Goal: Transaction & Acquisition: Purchase product/service

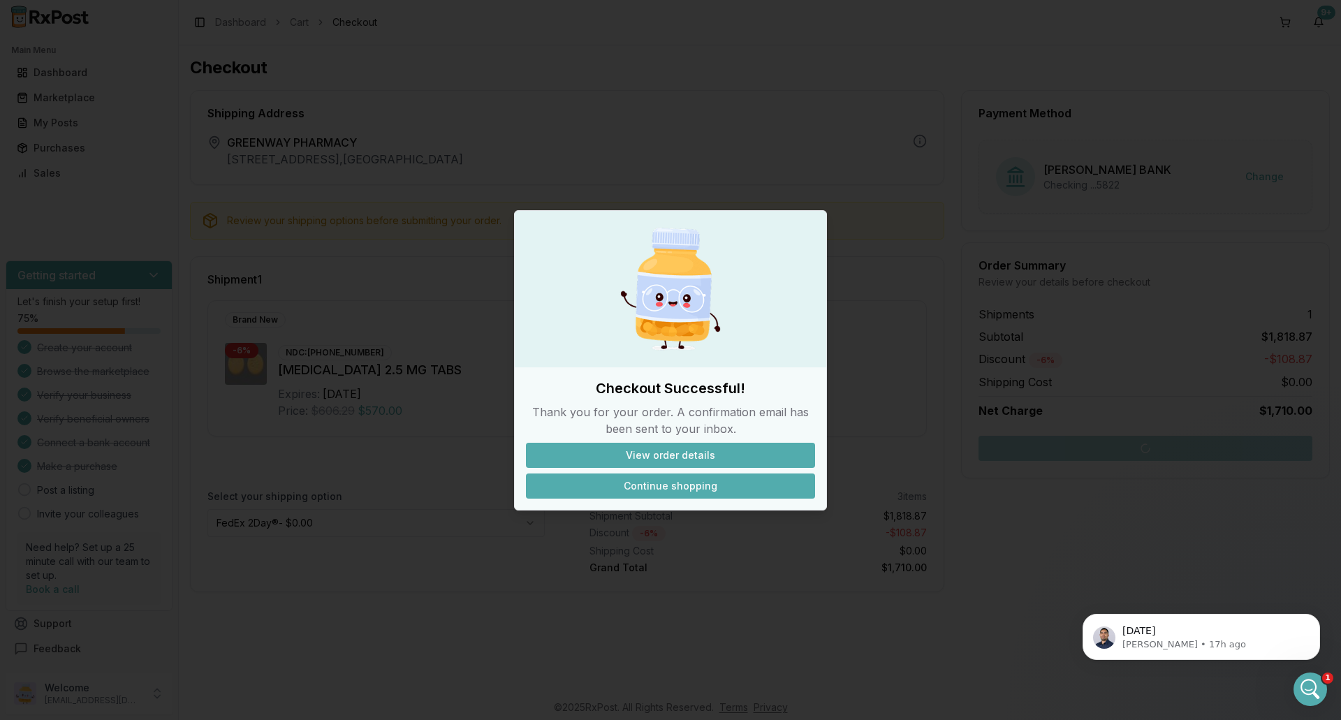
scroll to position [11053, 0]
click at [644, 486] on button "Continue shopping" at bounding box center [670, 485] width 289 height 25
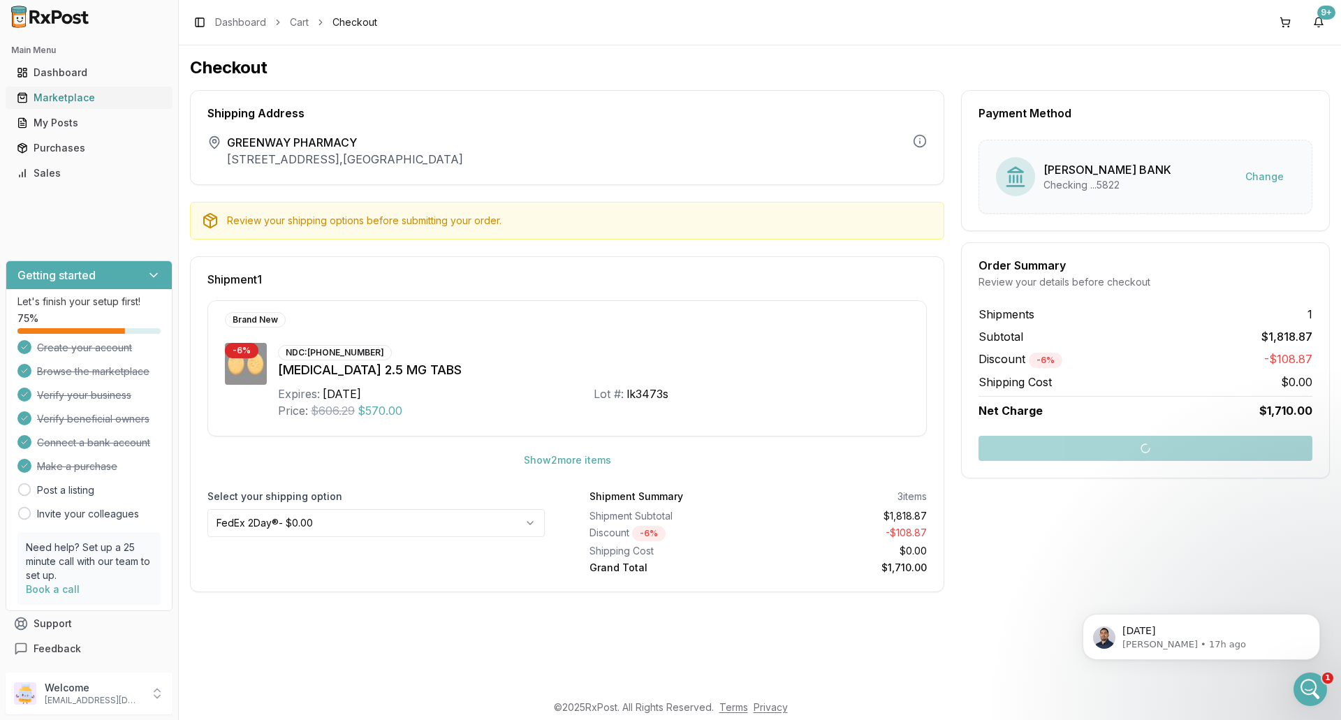
click at [73, 98] on div "Marketplace" at bounding box center [89, 98] width 145 height 14
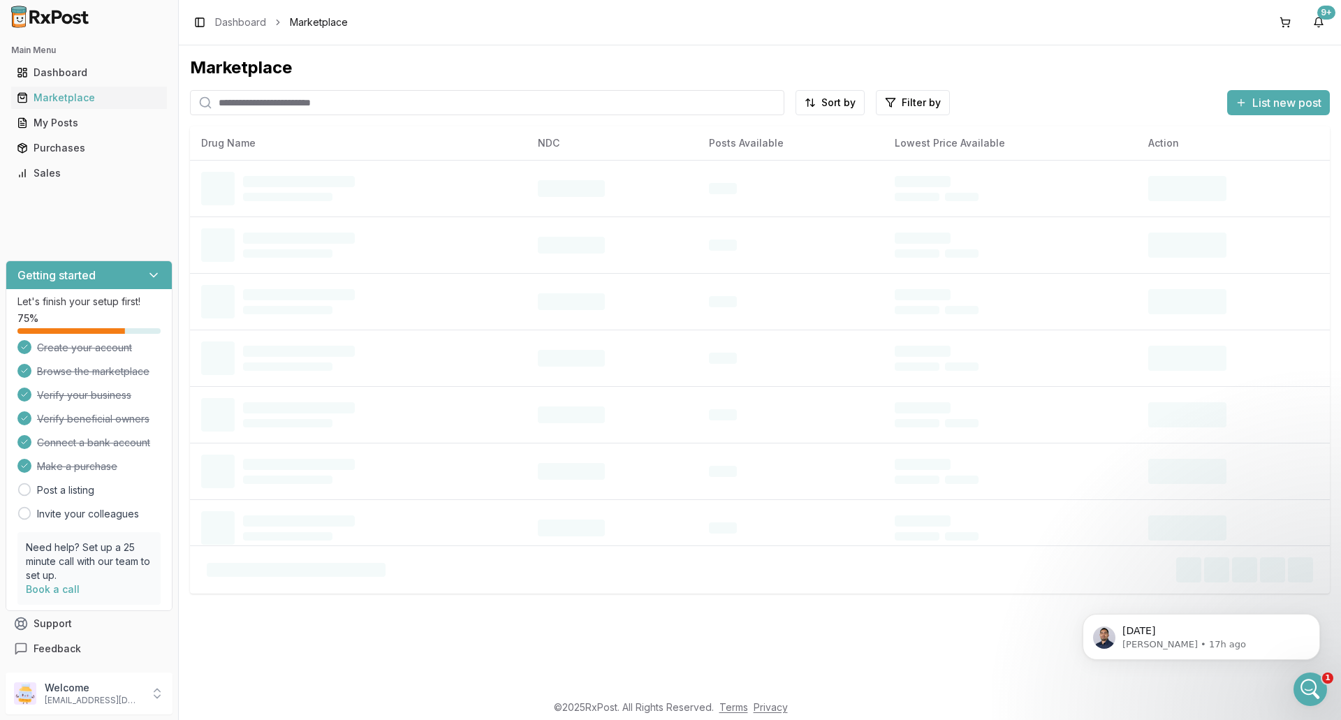
click at [379, 108] on input "search" at bounding box center [487, 102] width 594 height 25
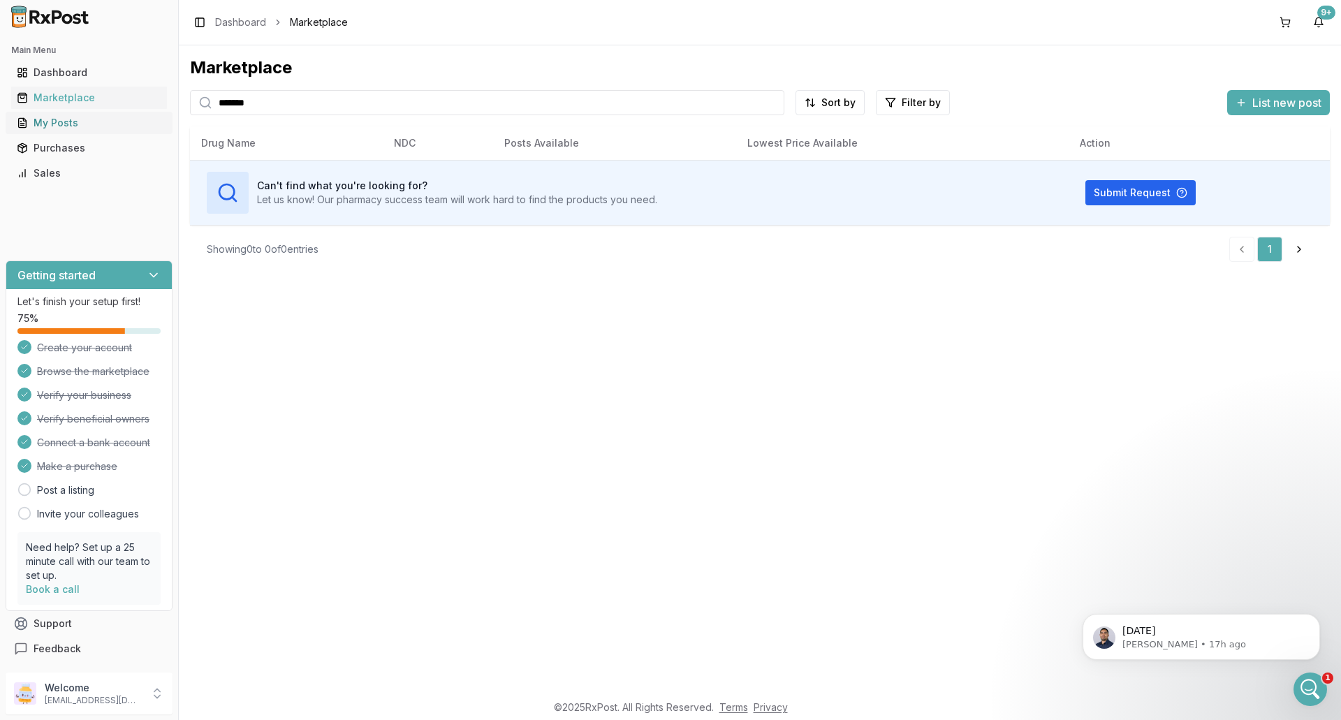
drag, startPoint x: 300, startPoint y: 111, endPoint x: 134, endPoint y: 119, distance: 166.4
click at [135, 119] on div "Main Menu Dashboard Marketplace My Posts Purchases Sales Getting started Let's …" at bounding box center [670, 360] width 1341 height 720
drag, startPoint x: 288, startPoint y: 101, endPoint x: 133, endPoint y: 102, distance: 154.3
click at [134, 102] on div "Main Menu Dashboard Marketplace My Posts Purchases Sales Getting started Let's …" at bounding box center [670, 360] width 1341 height 720
drag, startPoint x: 277, startPoint y: 108, endPoint x: 137, endPoint y: 111, distance: 140.4
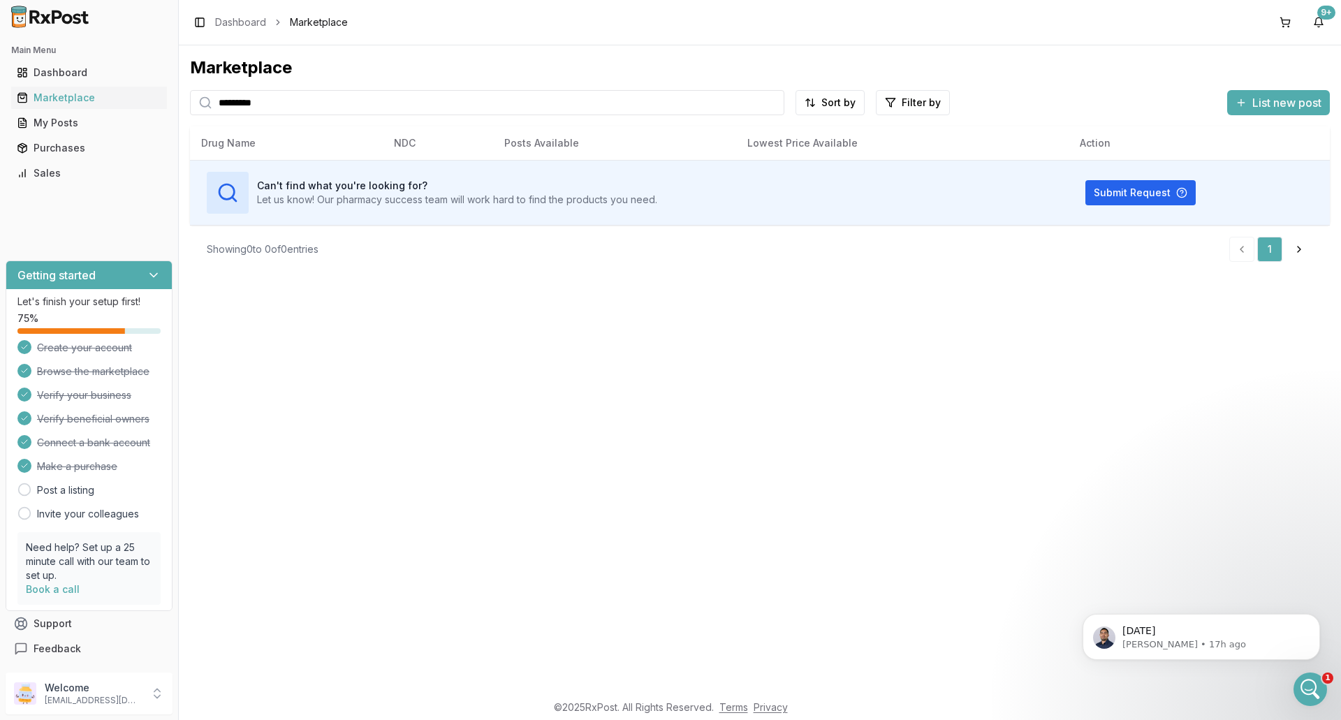
click at [137, 111] on div "Main Menu Dashboard Marketplace My Posts Purchases Sales Getting started Let's …" at bounding box center [670, 360] width 1341 height 720
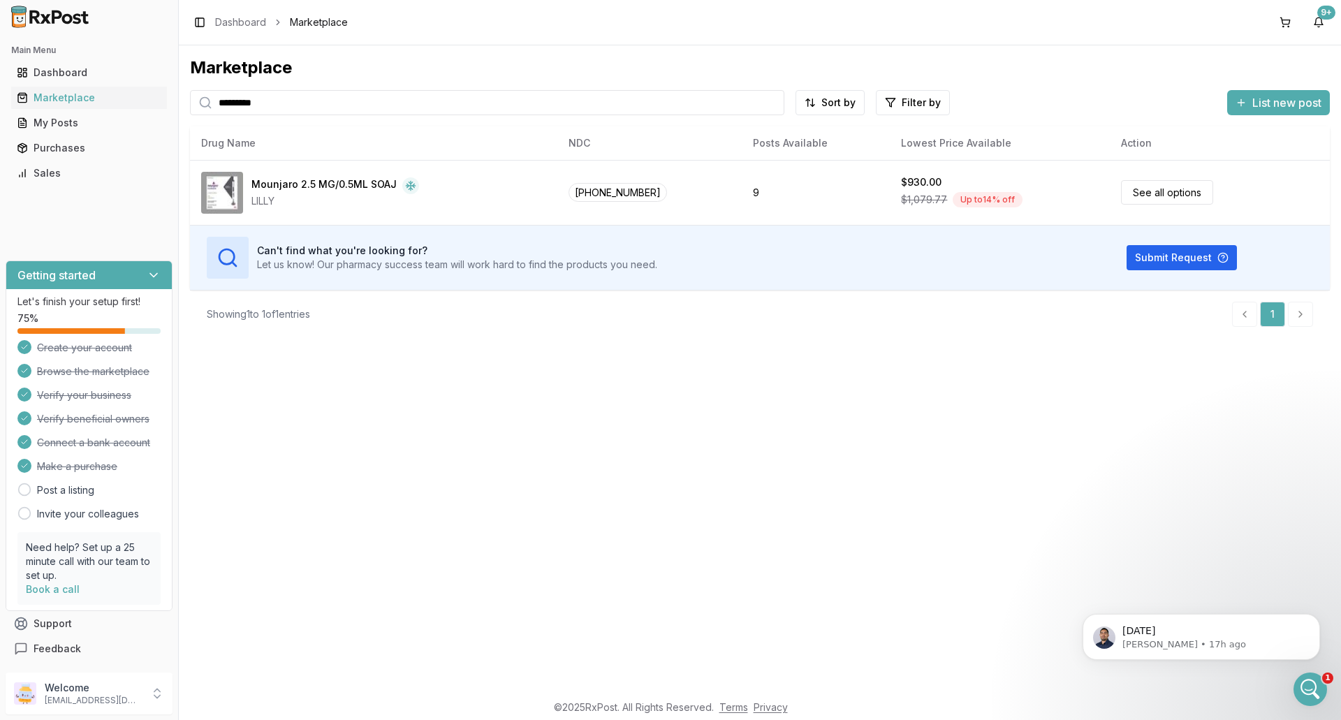
click at [235, 103] on input "*********" at bounding box center [487, 102] width 594 height 25
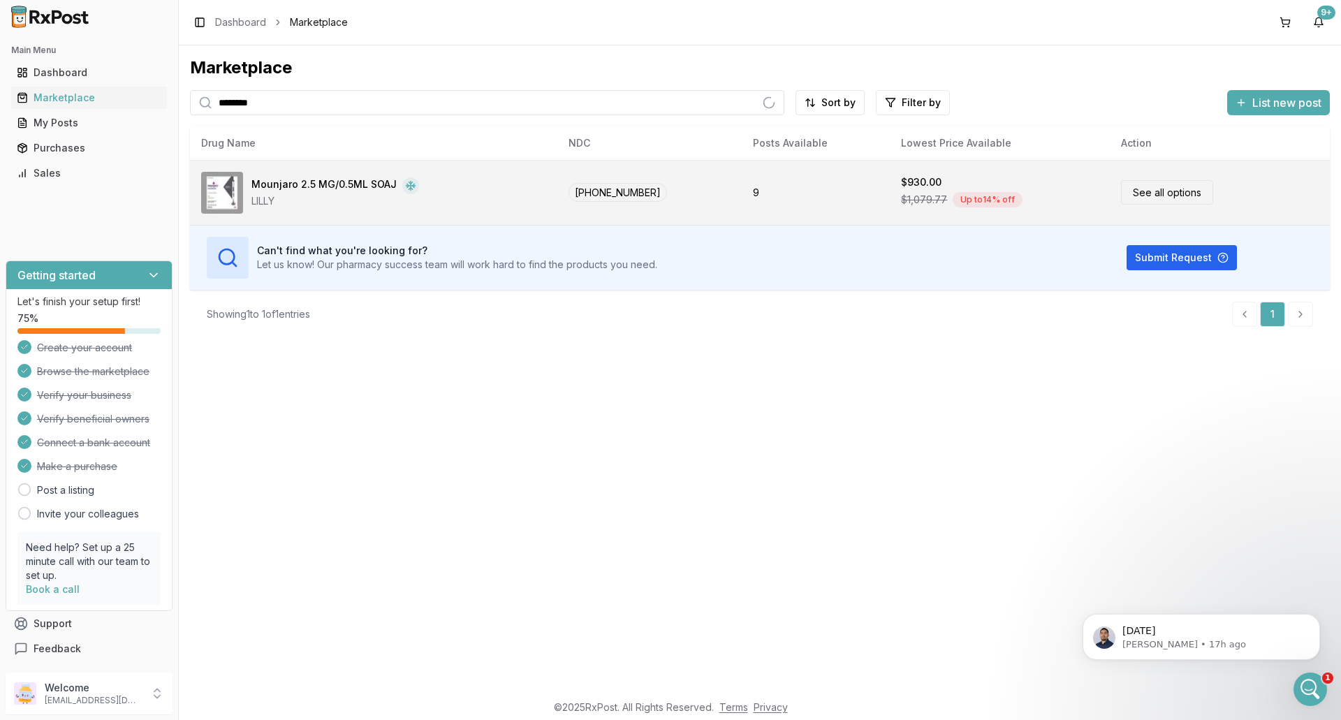
type input "********"
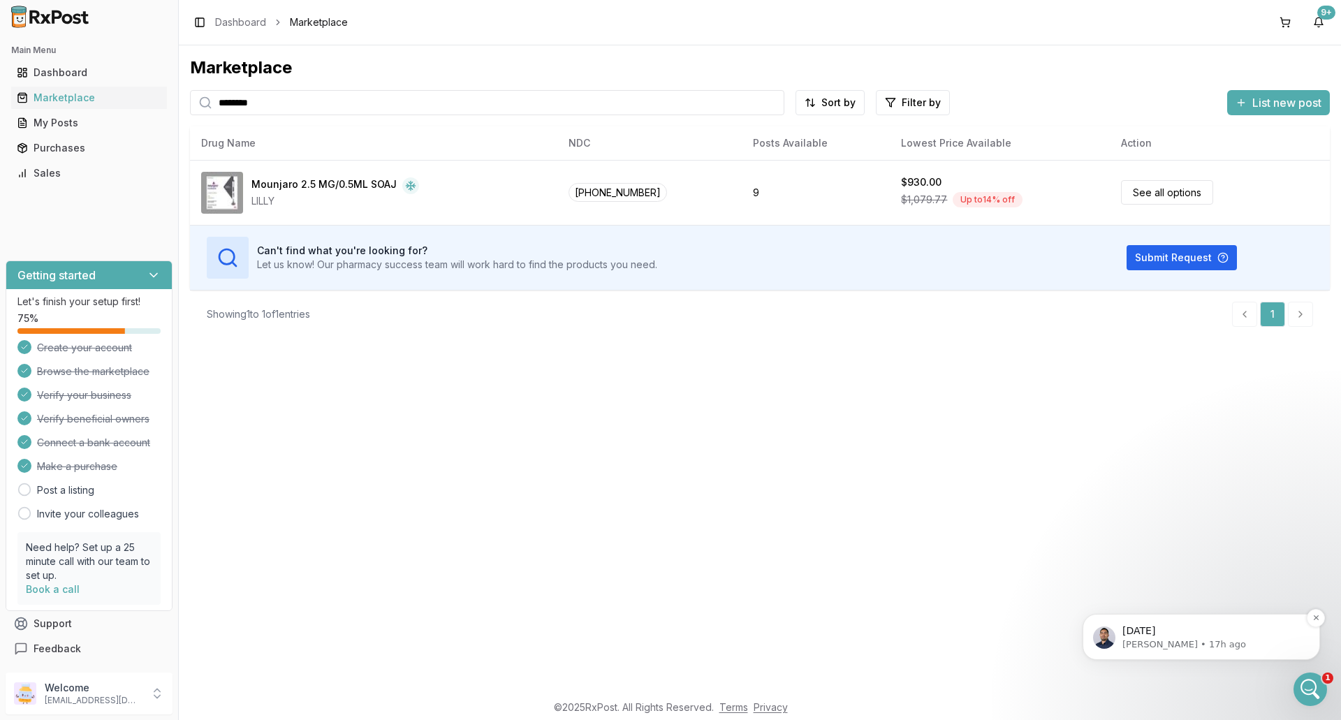
click at [1212, 641] on p "[PERSON_NAME] • 17h ago" at bounding box center [1212, 644] width 180 height 13
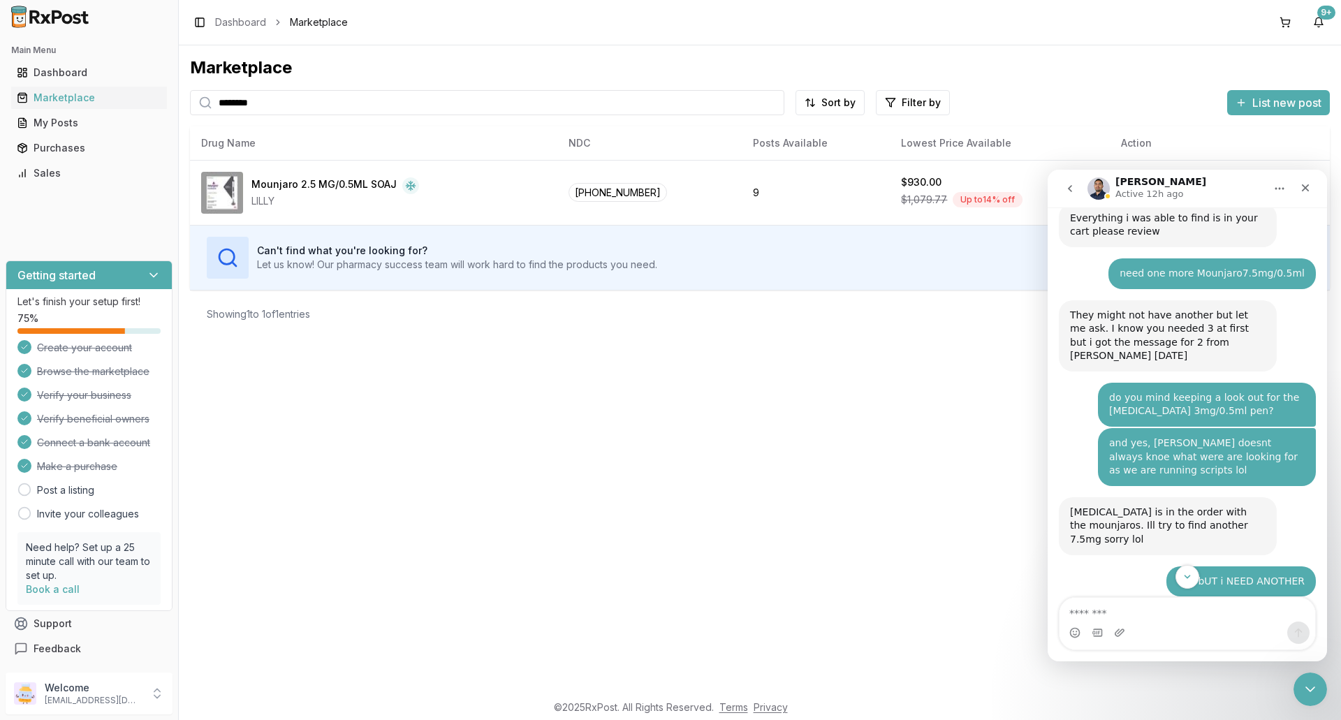
scroll to position [11076, 0]
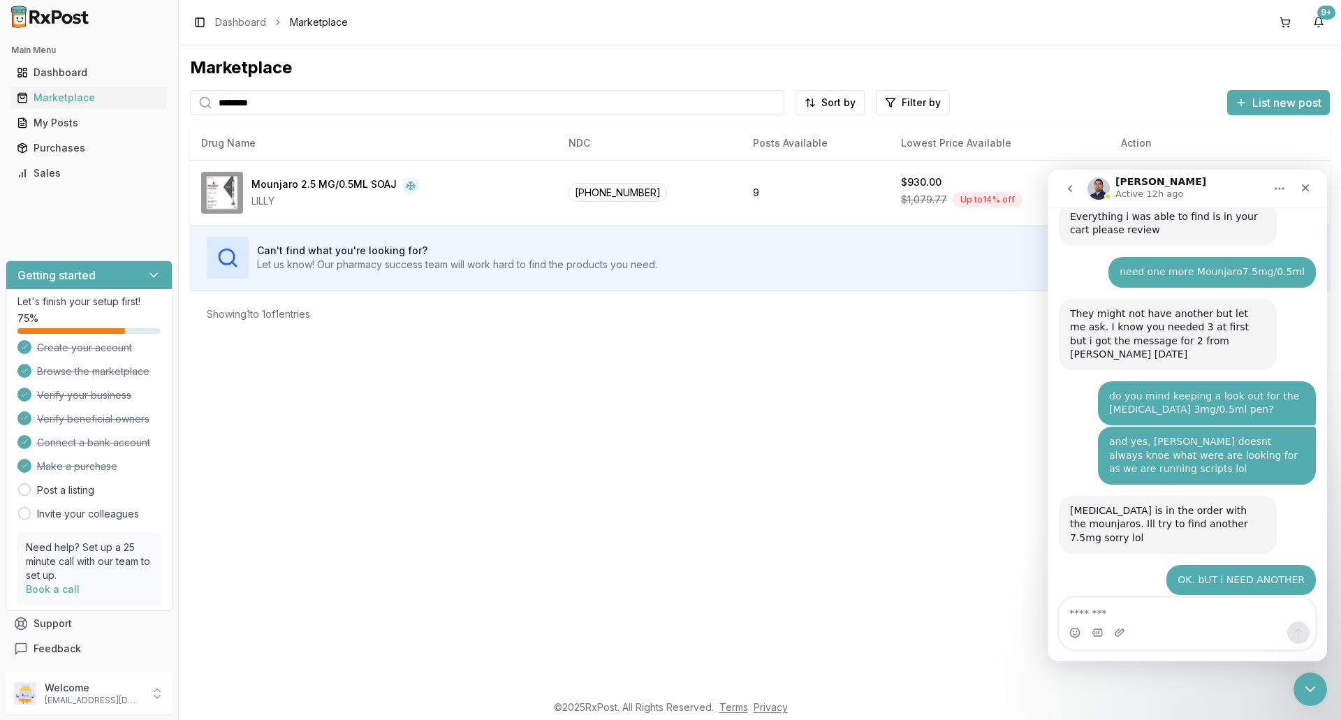
click at [1101, 615] on textarea "Message…" at bounding box center [1187, 610] width 256 height 24
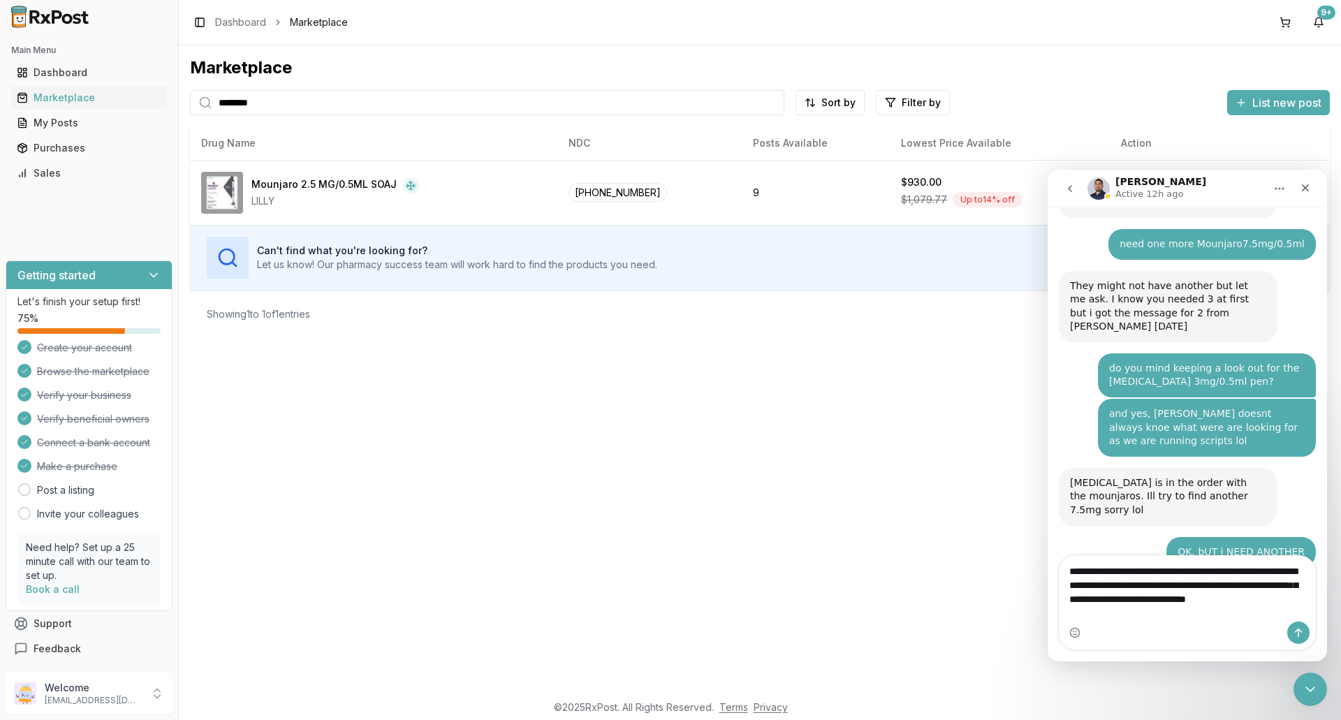
scroll to position [11118, 0]
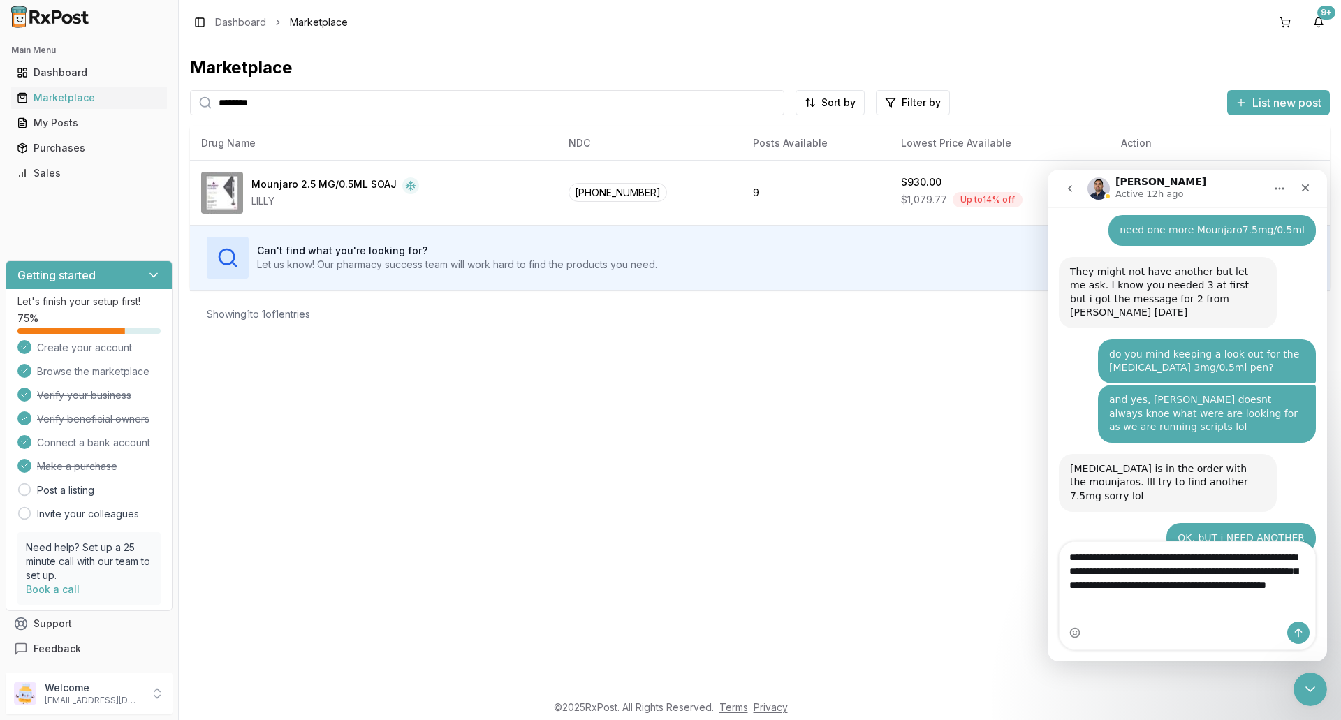
type textarea "**********"
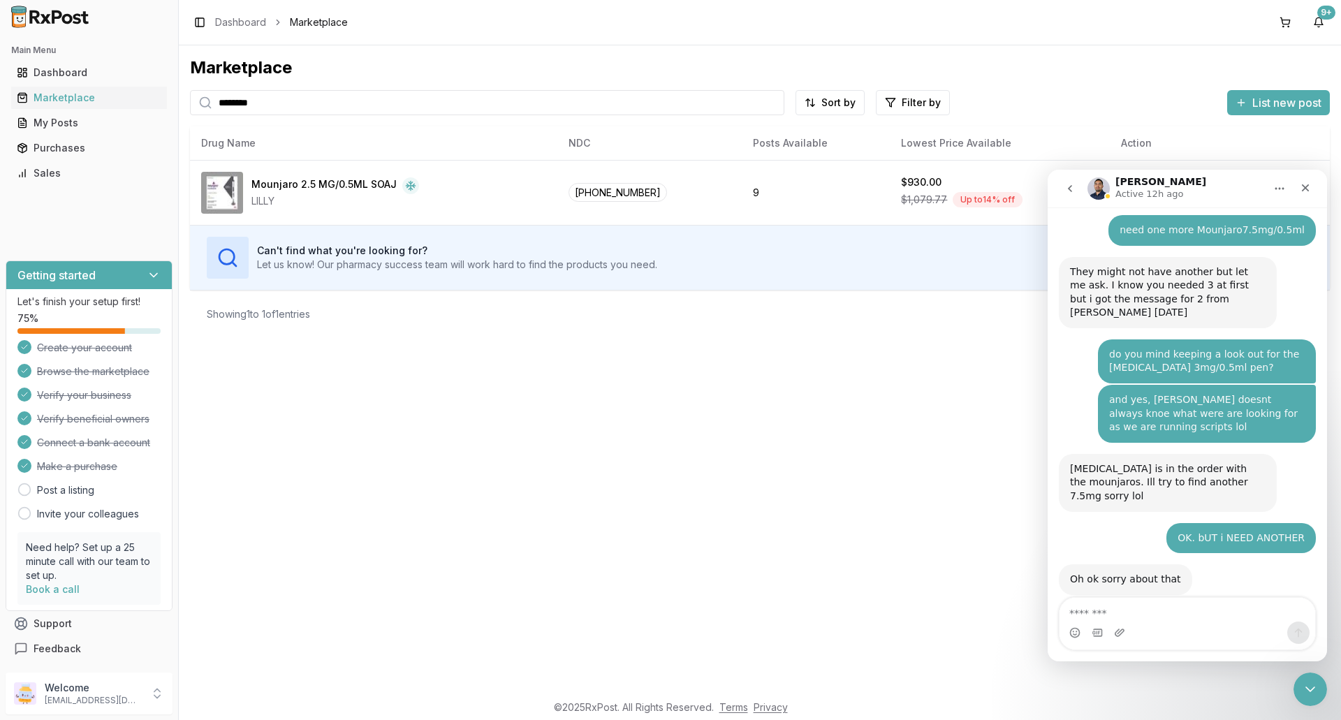
scroll to position [11168, 0]
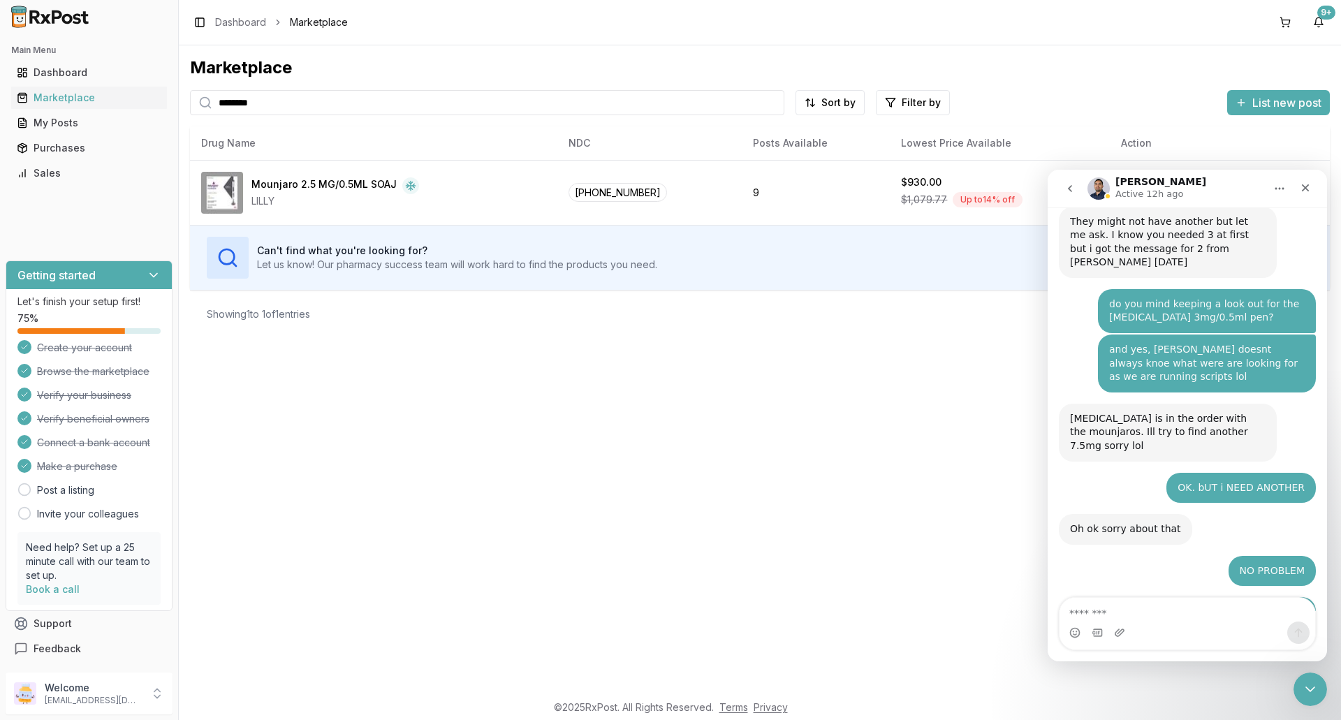
click at [771, 505] on div "Marketplace ******** Sort by Filter by List new post Card Table NDC: [PHONE_NUM…" at bounding box center [760, 368] width 1162 height 647
drag, startPoint x: 293, startPoint y: 105, endPoint x: 131, endPoint y: 96, distance: 162.3
click at [131, 96] on div "Main Menu Dashboard Marketplace My Posts Purchases Sales Getting started Let's …" at bounding box center [670, 360] width 1341 height 720
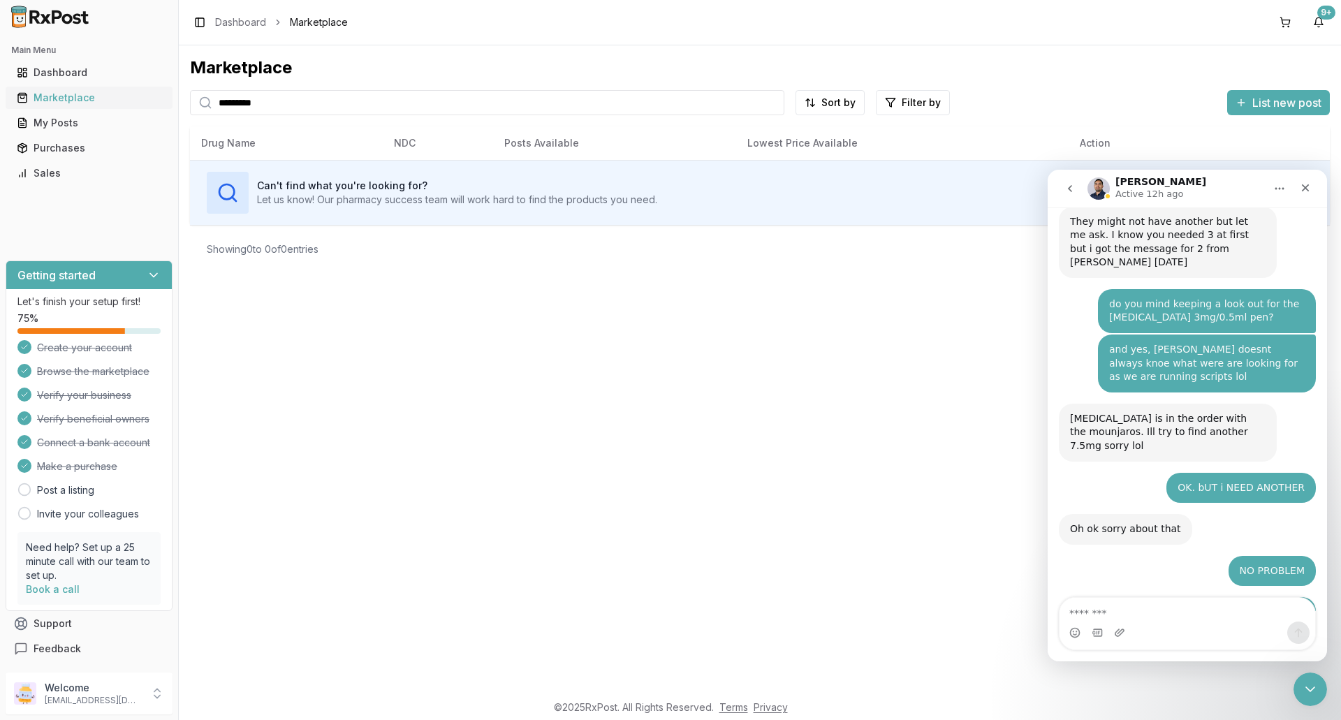
drag, startPoint x: 294, startPoint y: 105, endPoint x: 138, endPoint y: 101, distance: 155.8
click at [139, 101] on div "Main Menu Dashboard Marketplace My Posts Purchases Sales Getting started Let's …" at bounding box center [670, 360] width 1341 height 720
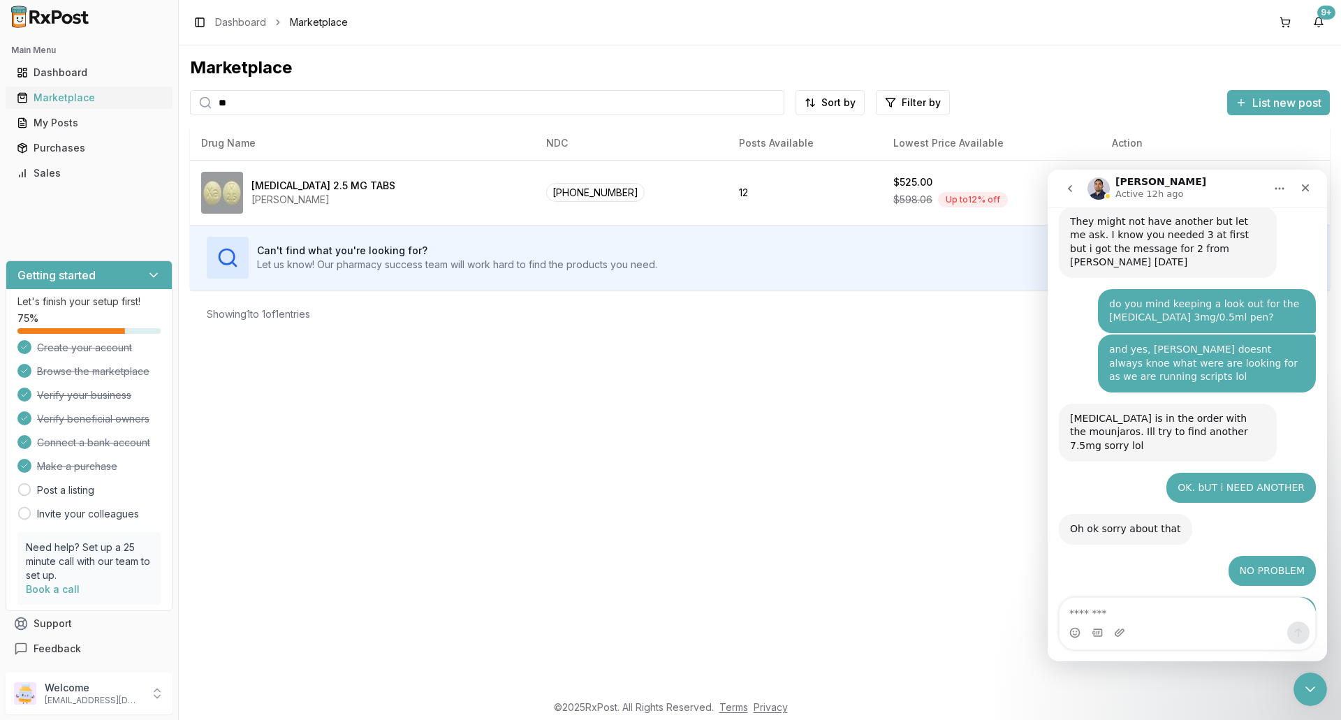
type input "*"
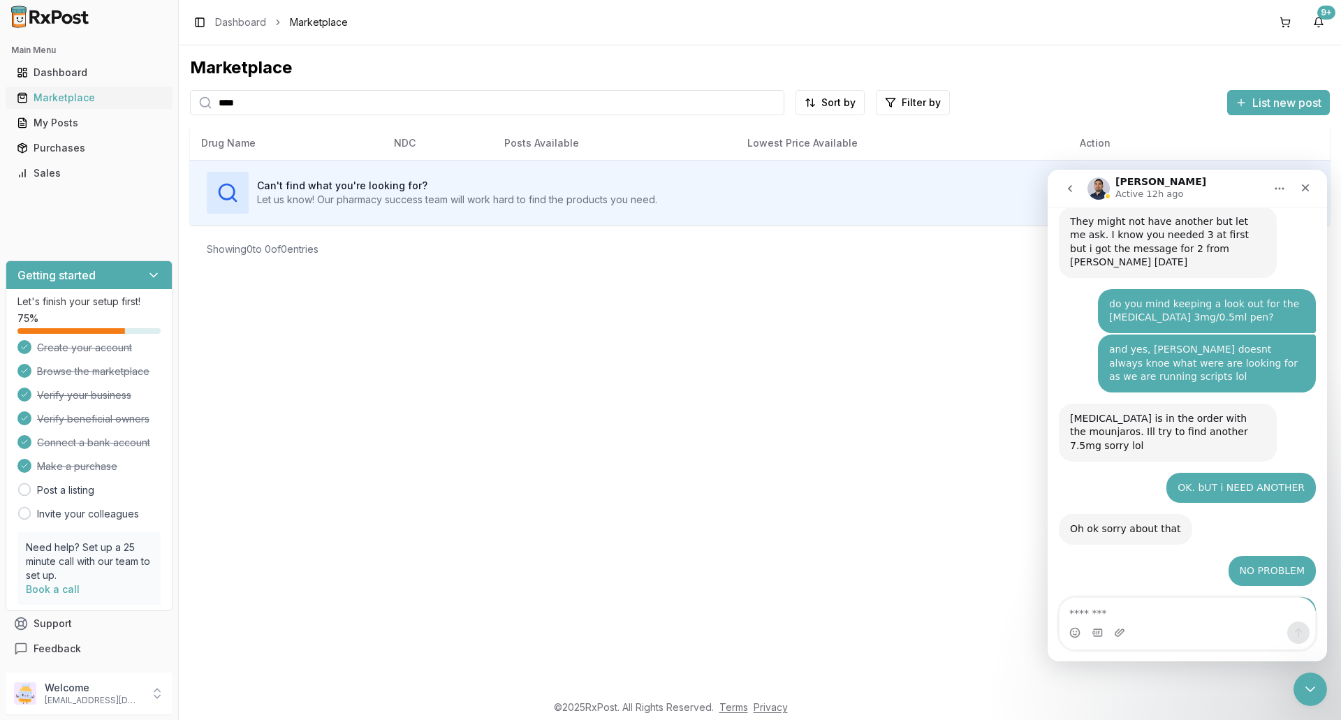
drag, startPoint x: 297, startPoint y: 99, endPoint x: 129, endPoint y: 94, distance: 168.4
click at [129, 94] on div "Main Menu Dashboard Marketplace My Posts Purchases Sales Getting started Let's …" at bounding box center [670, 360] width 1341 height 720
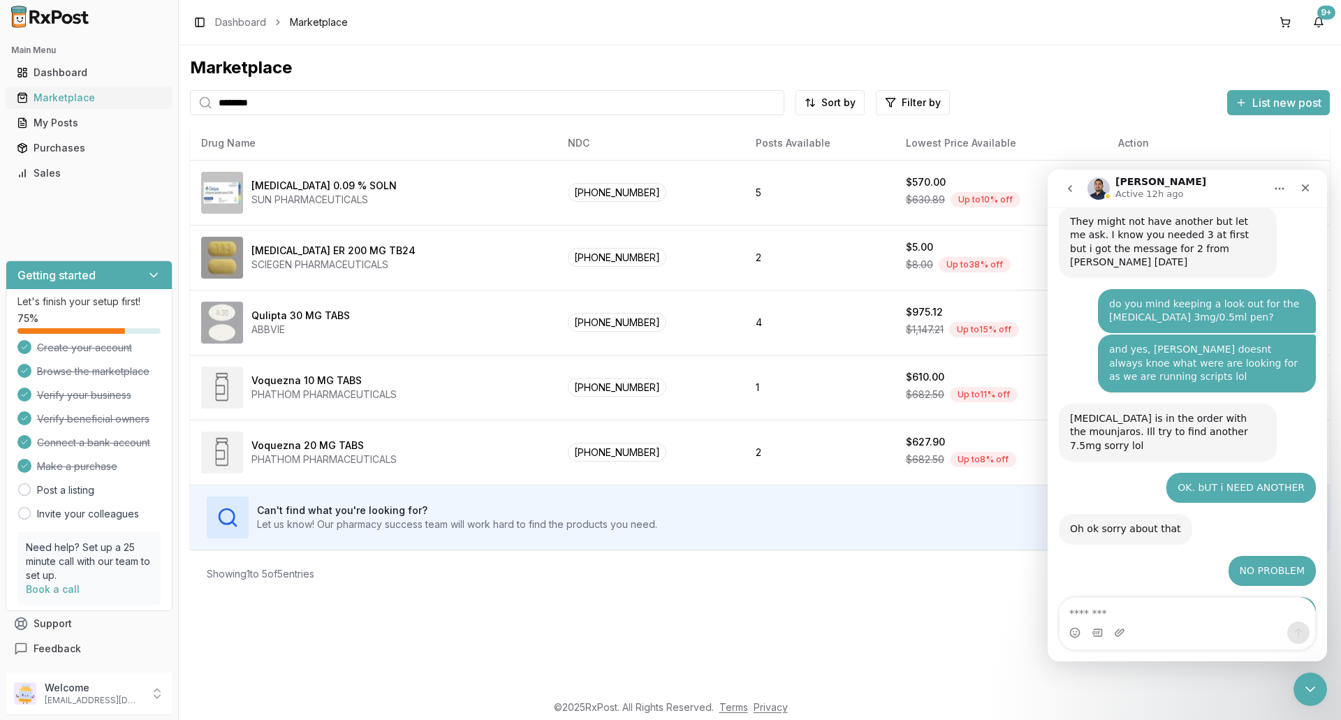
type input "********"
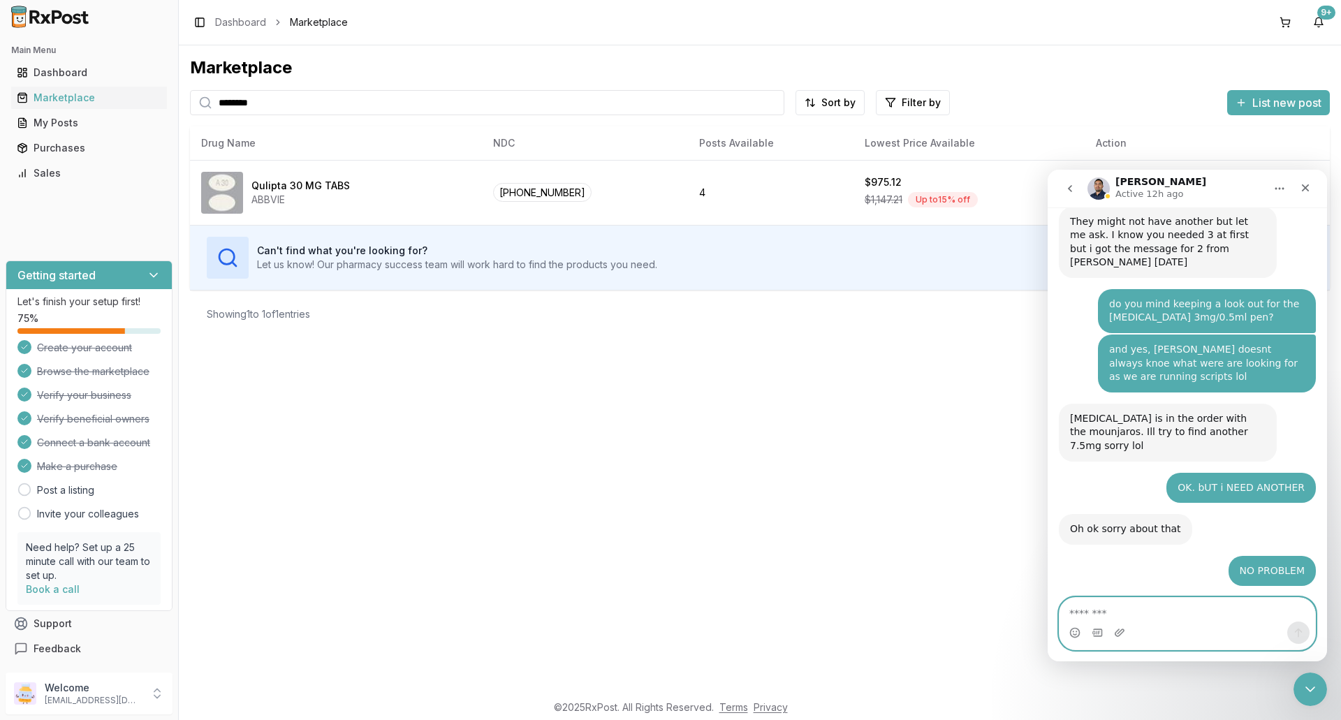
click at [1114, 612] on textarea "Message…" at bounding box center [1187, 610] width 256 height 24
type textarea "**********"
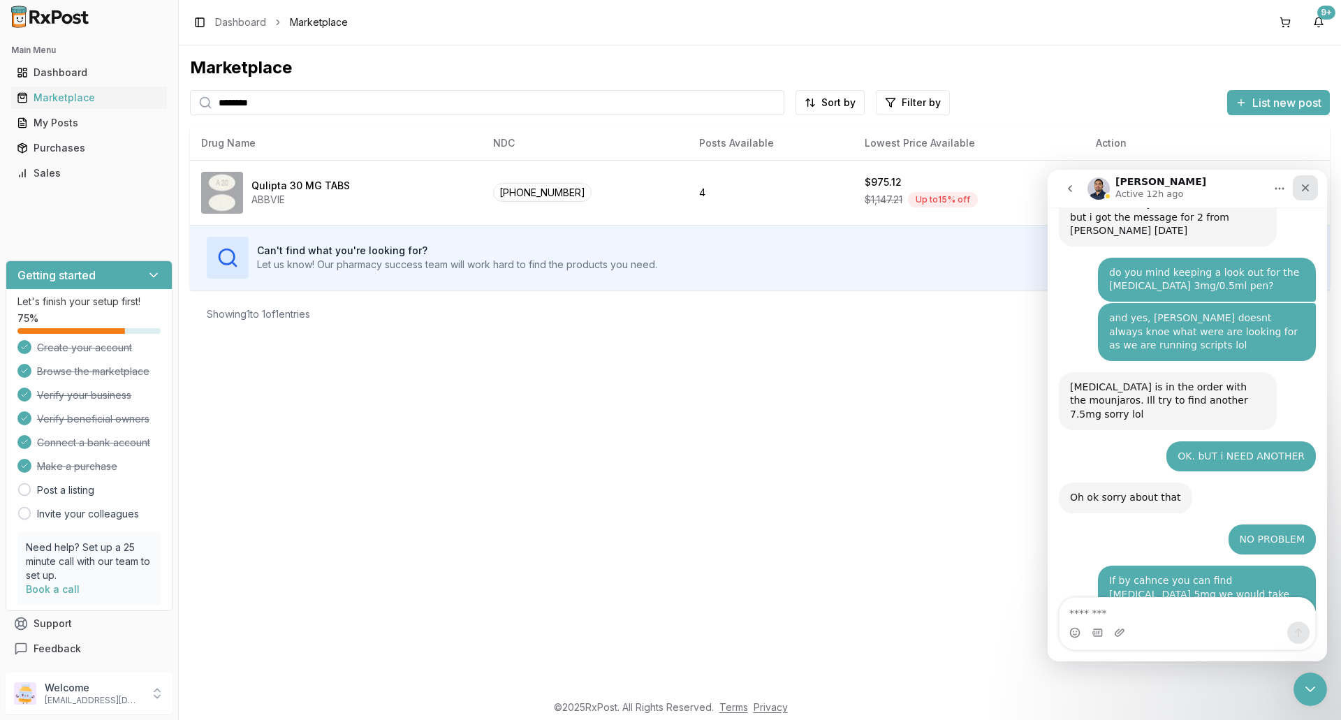
click at [1309, 190] on icon "Close" at bounding box center [1305, 187] width 11 height 11
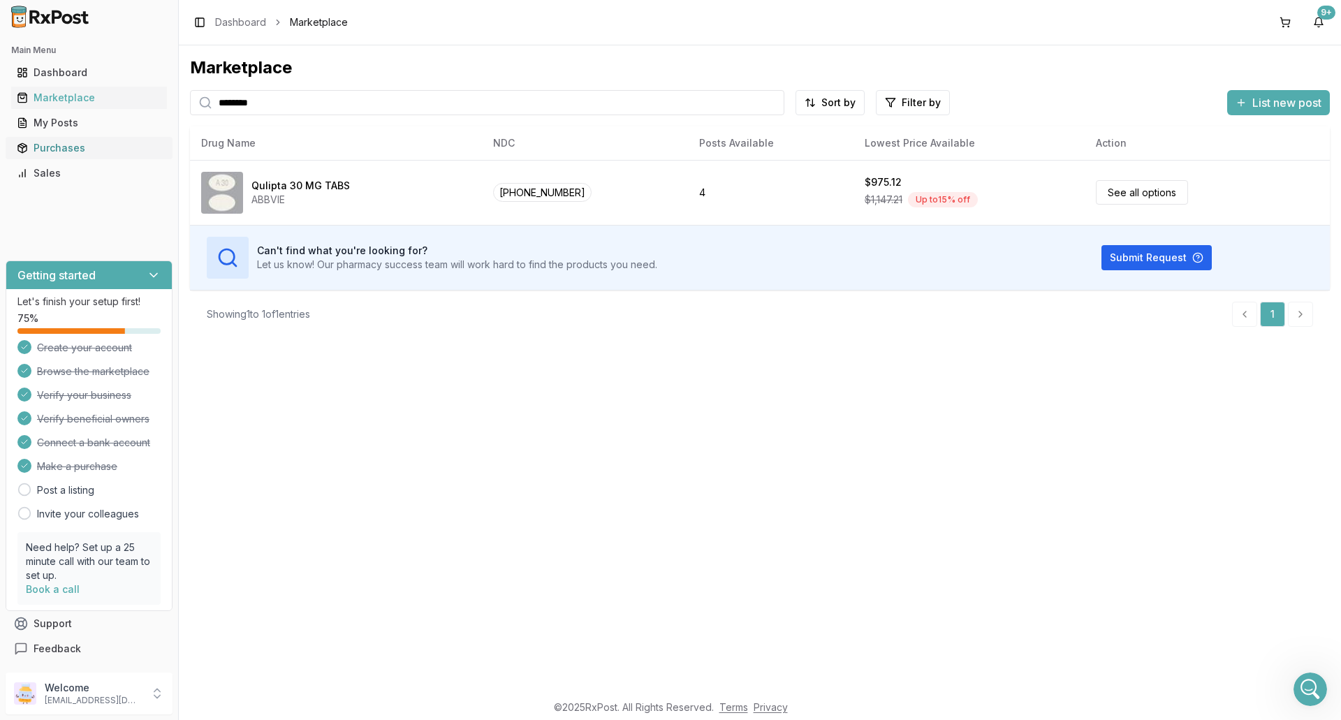
click at [71, 147] on div "Purchases" at bounding box center [89, 148] width 145 height 14
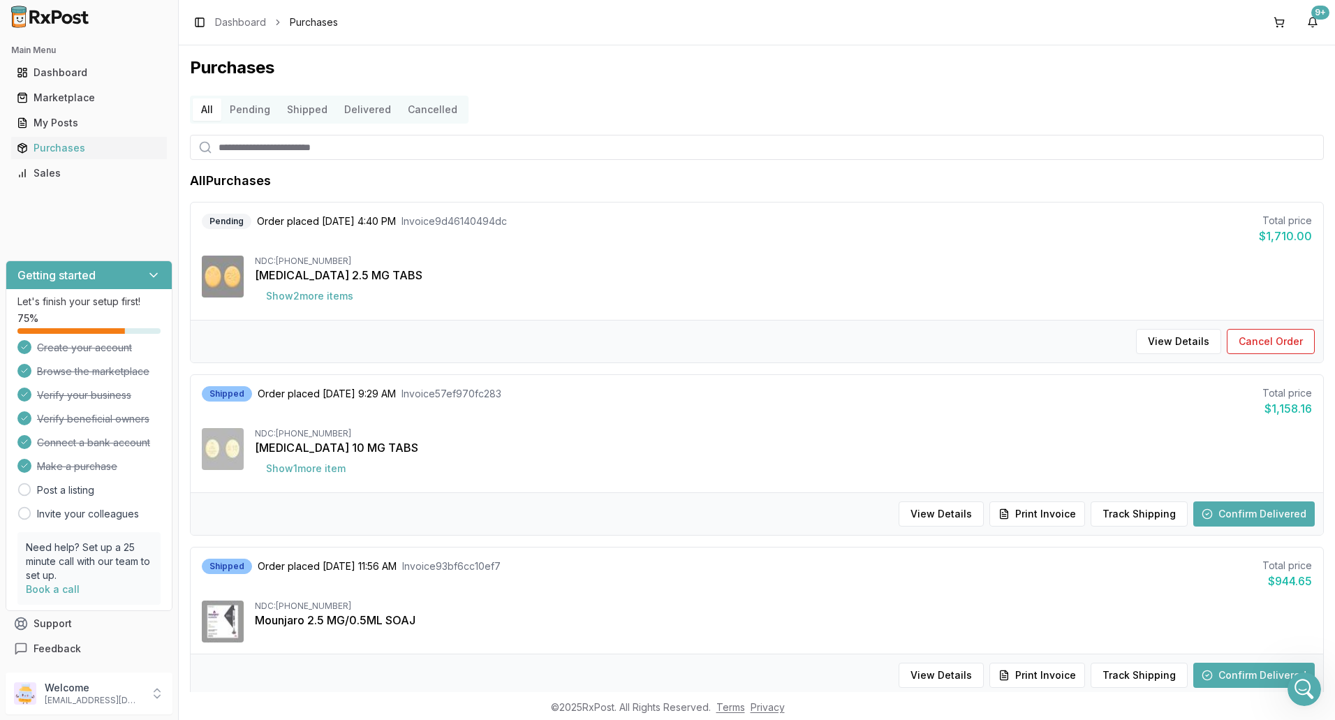
click at [309, 148] on input "search" at bounding box center [757, 147] width 1134 height 25
type input "*******"
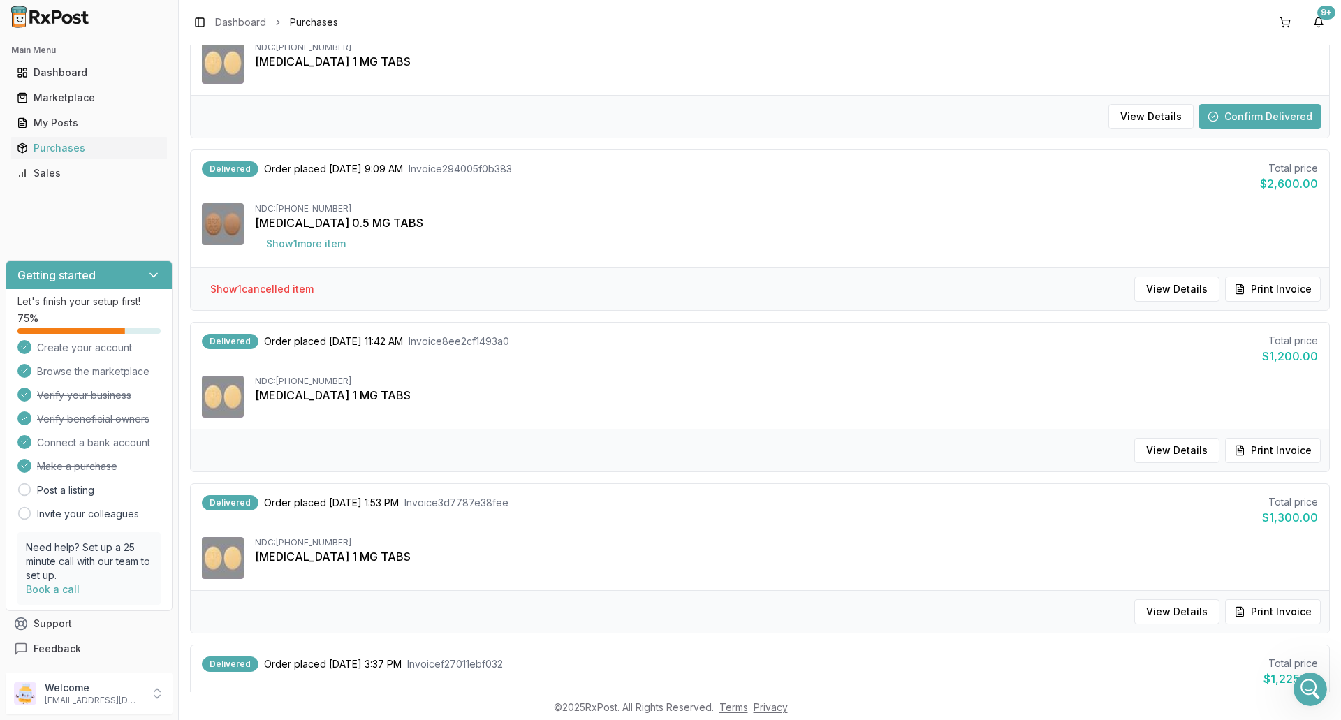
scroll to position [338, 0]
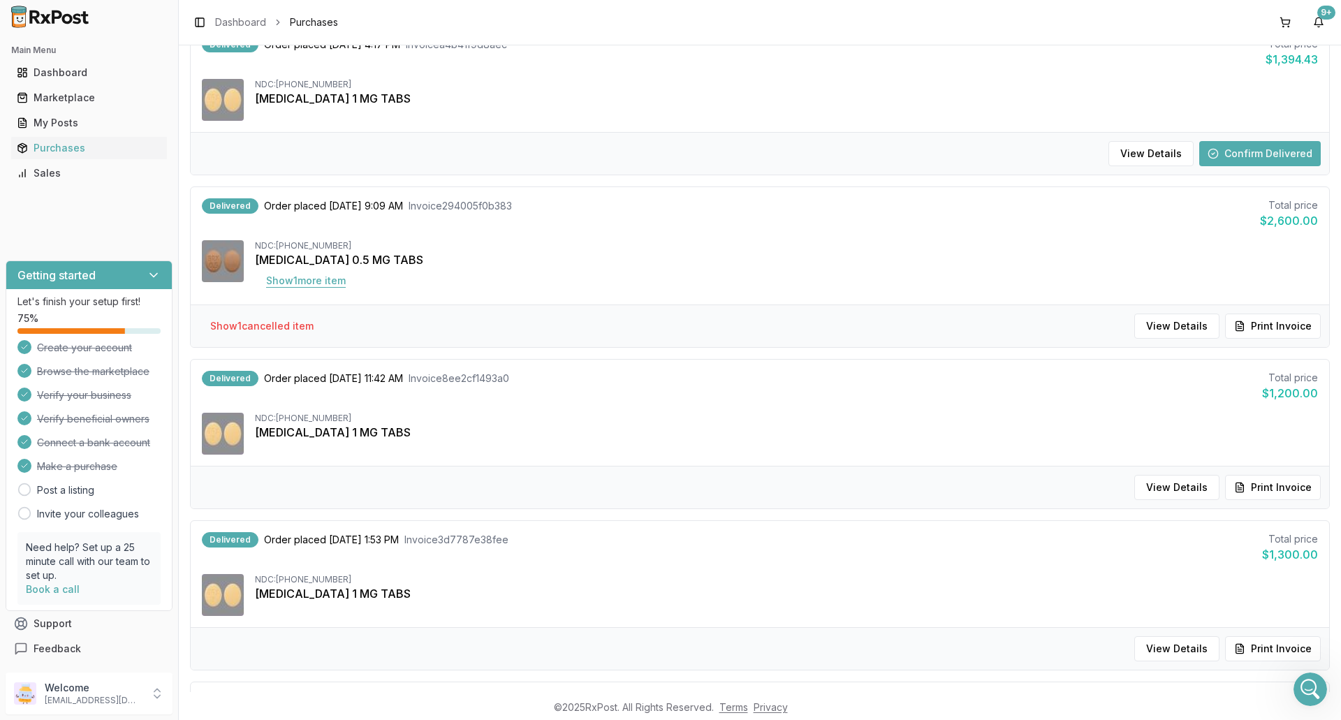
click at [318, 279] on button "Show 1 more item" at bounding box center [306, 280] width 102 height 25
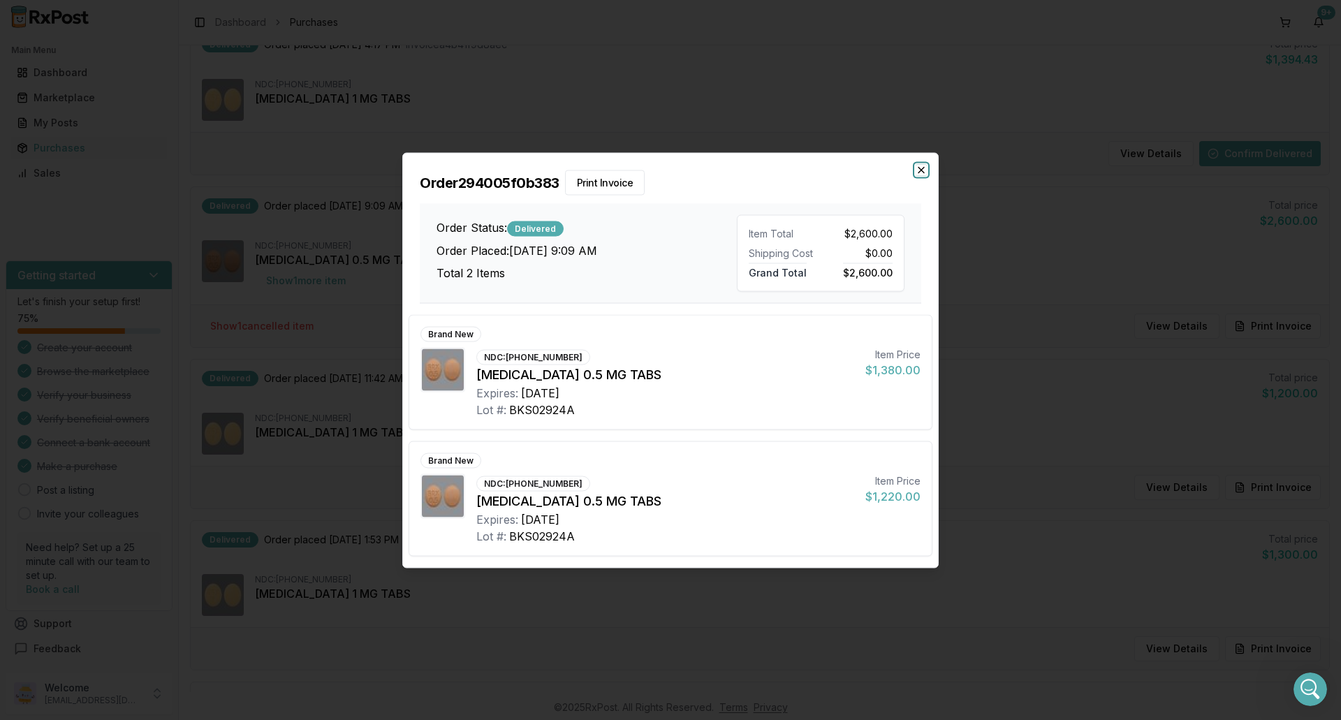
click at [922, 174] on icon "button" at bounding box center [921, 169] width 11 height 11
